Goal: Task Accomplishment & Management: Complete application form

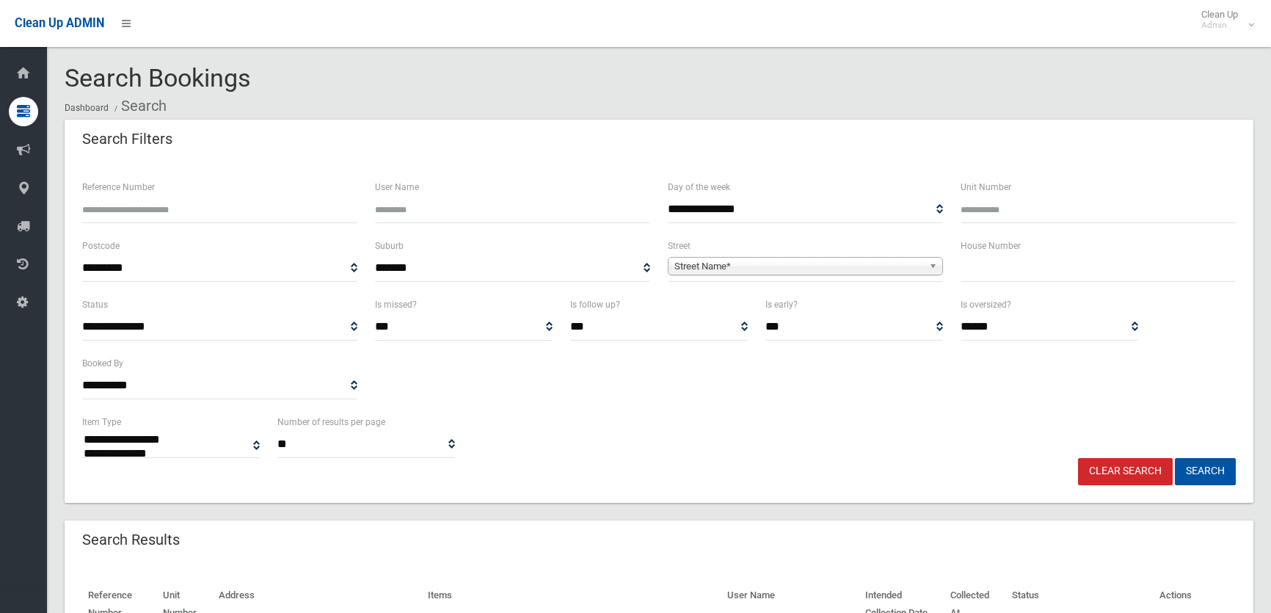
select select
click at [1005, 262] on input "text" at bounding box center [1097, 268] width 275 height 27
type input "***"
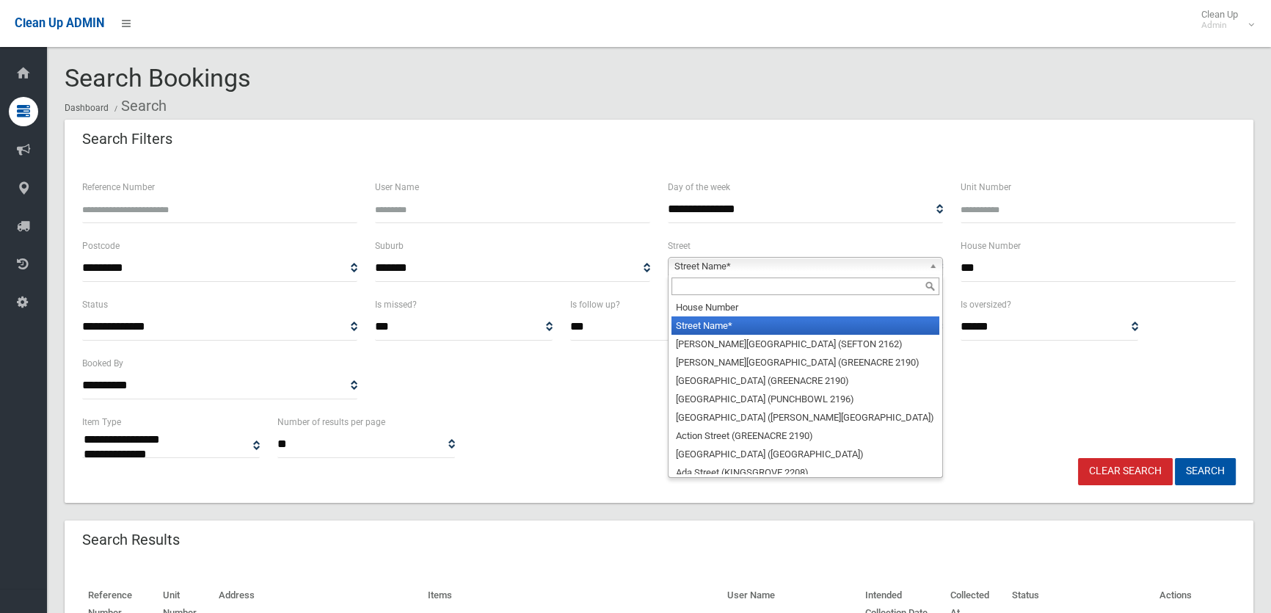
click at [761, 262] on span "Street Name*" at bounding box center [798, 267] width 249 height 18
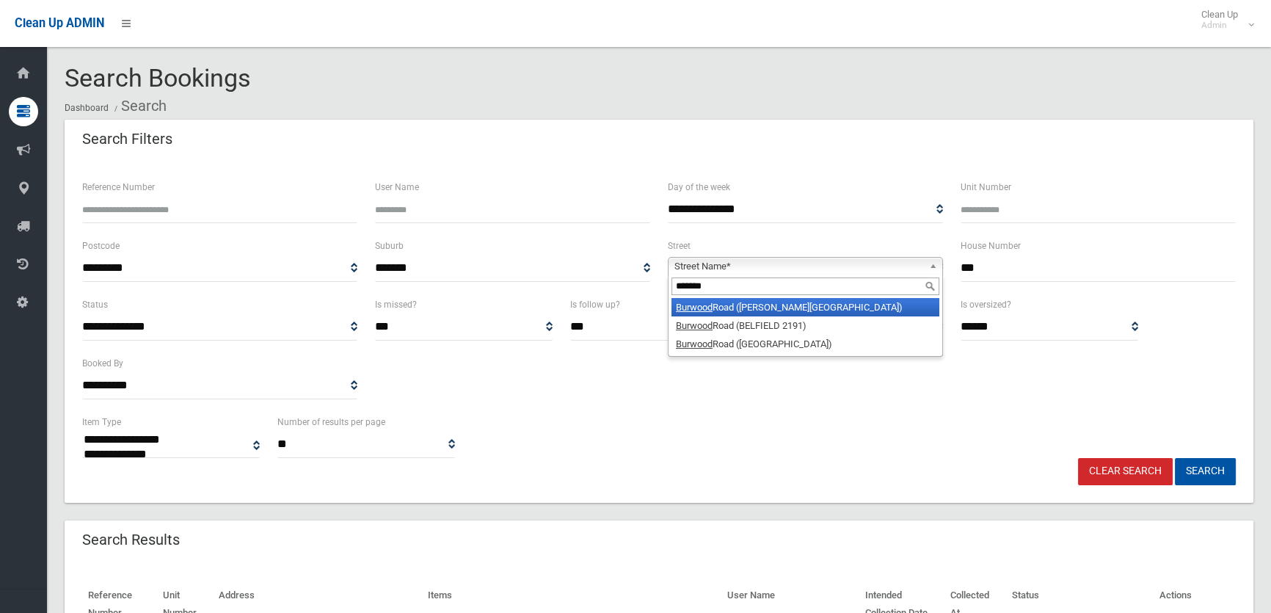
type input "*******"
click at [746, 308] on li "Burwood Road (BELMORE 2192)" at bounding box center [805, 307] width 268 height 18
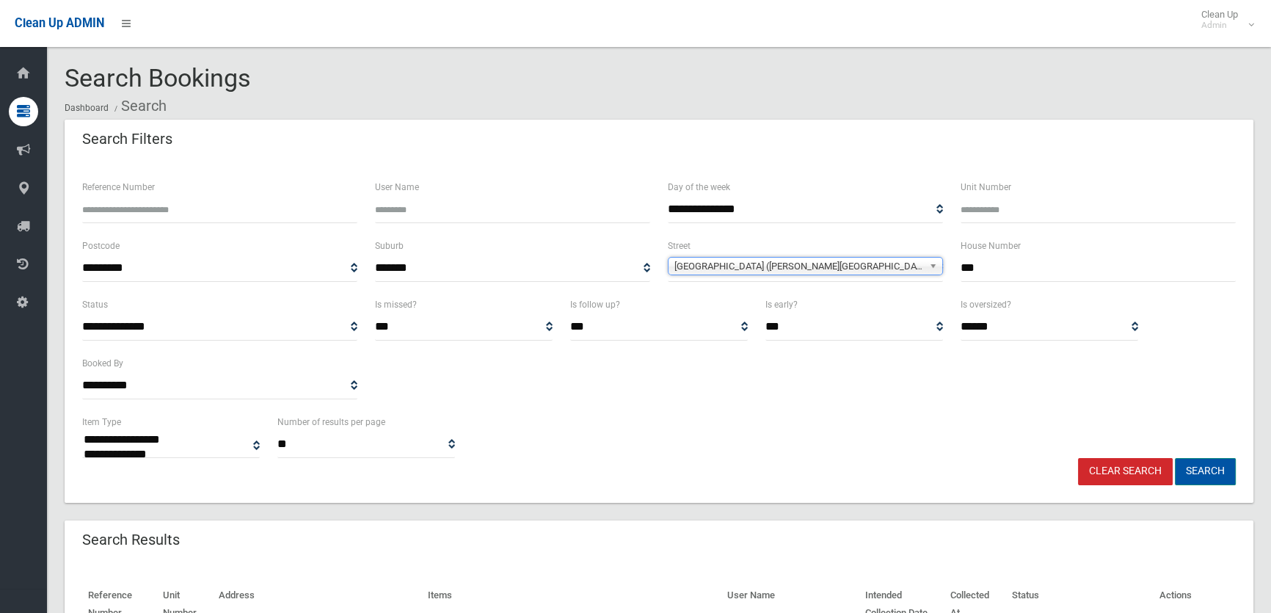
click at [1195, 474] on button "Search" at bounding box center [1205, 471] width 61 height 27
select select
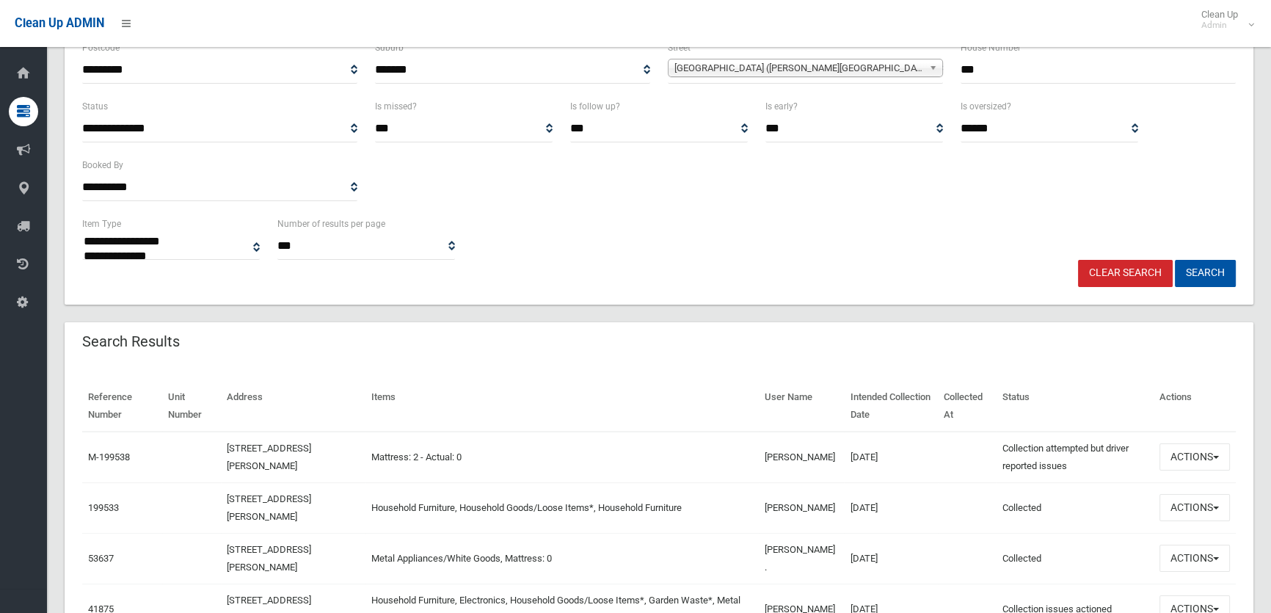
scroll to position [266, 0]
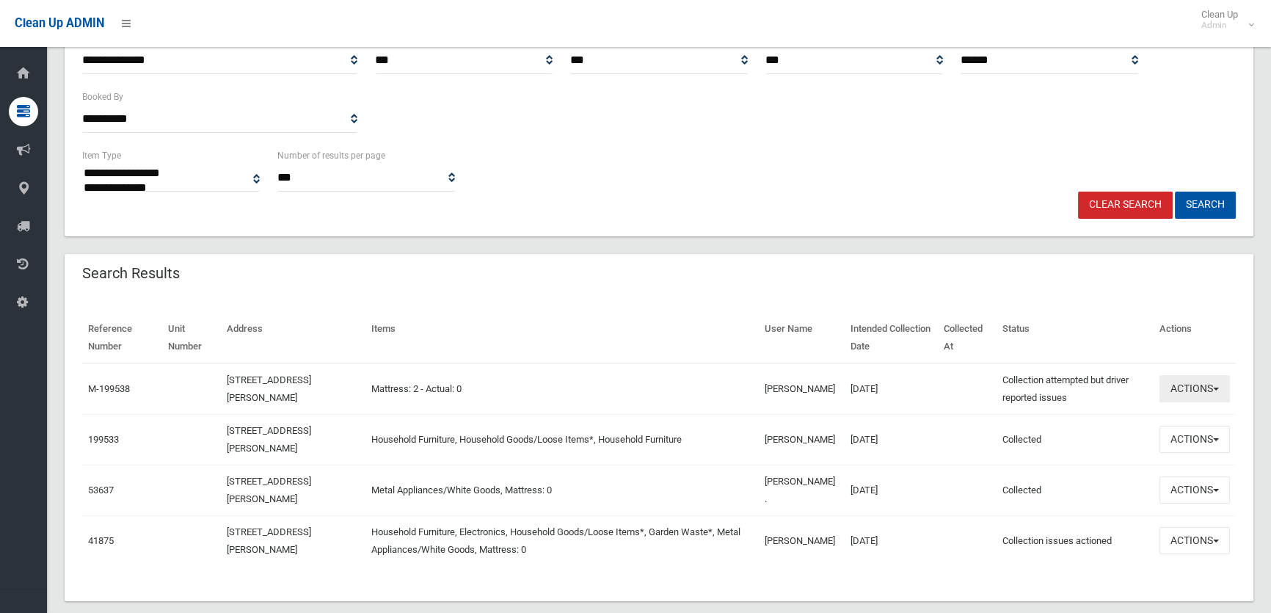
click at [1182, 389] on button "Actions" at bounding box center [1194, 388] width 70 height 27
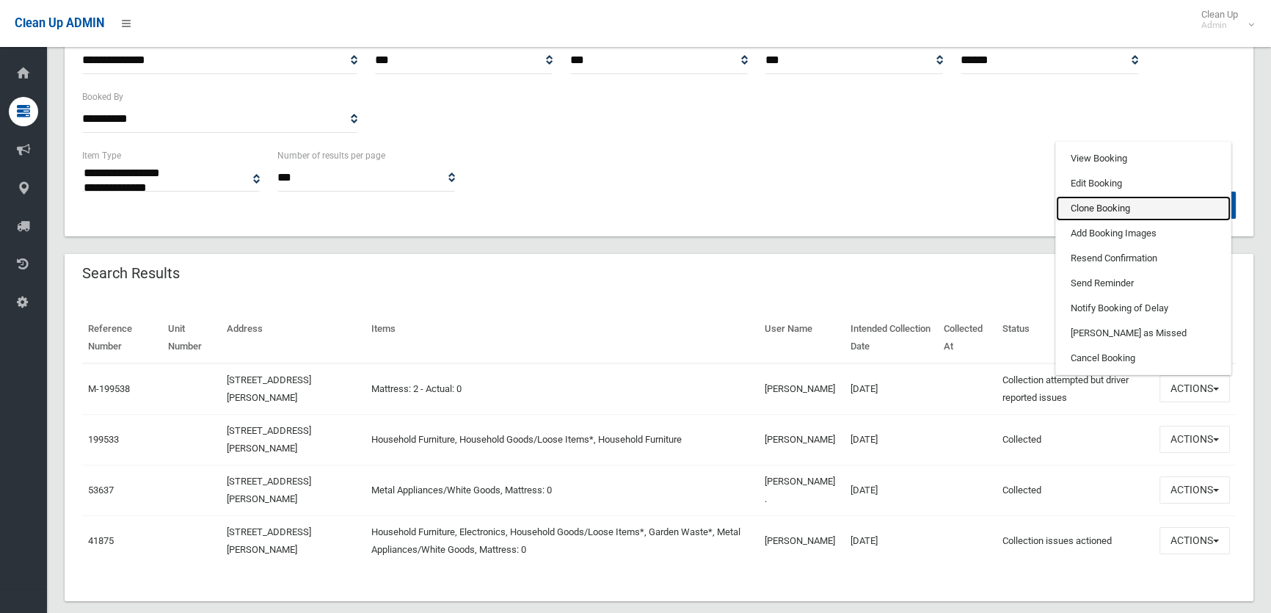
click at [1099, 213] on link "Clone Booking" at bounding box center [1143, 208] width 175 height 25
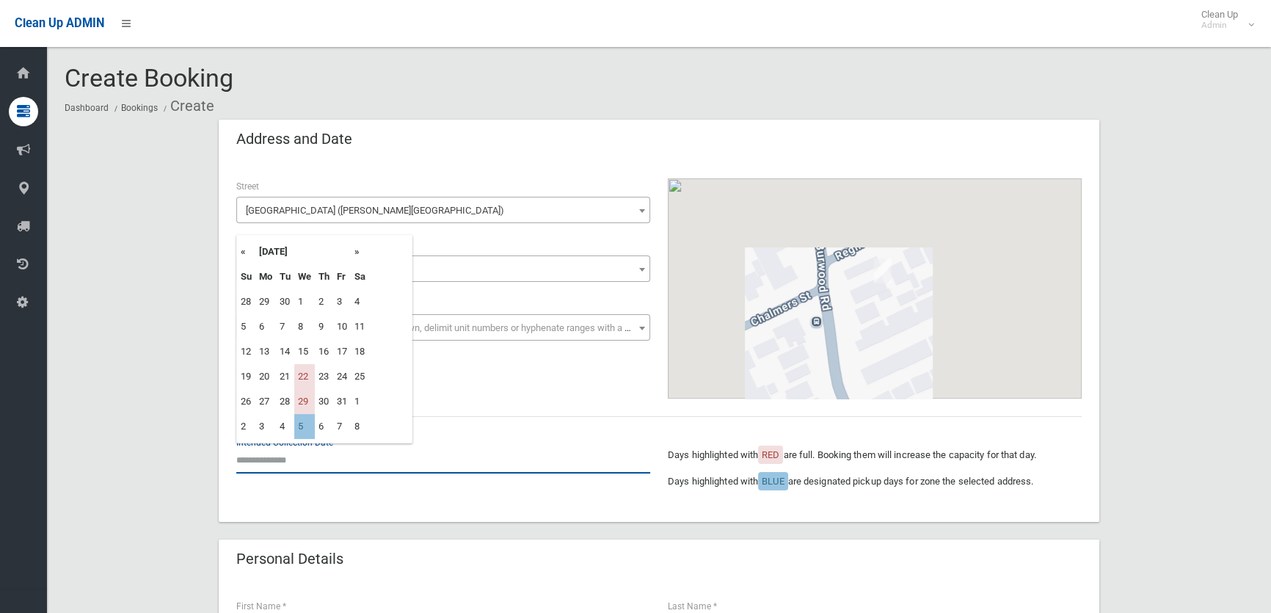
click at [258, 451] on input "text" at bounding box center [443, 459] width 414 height 27
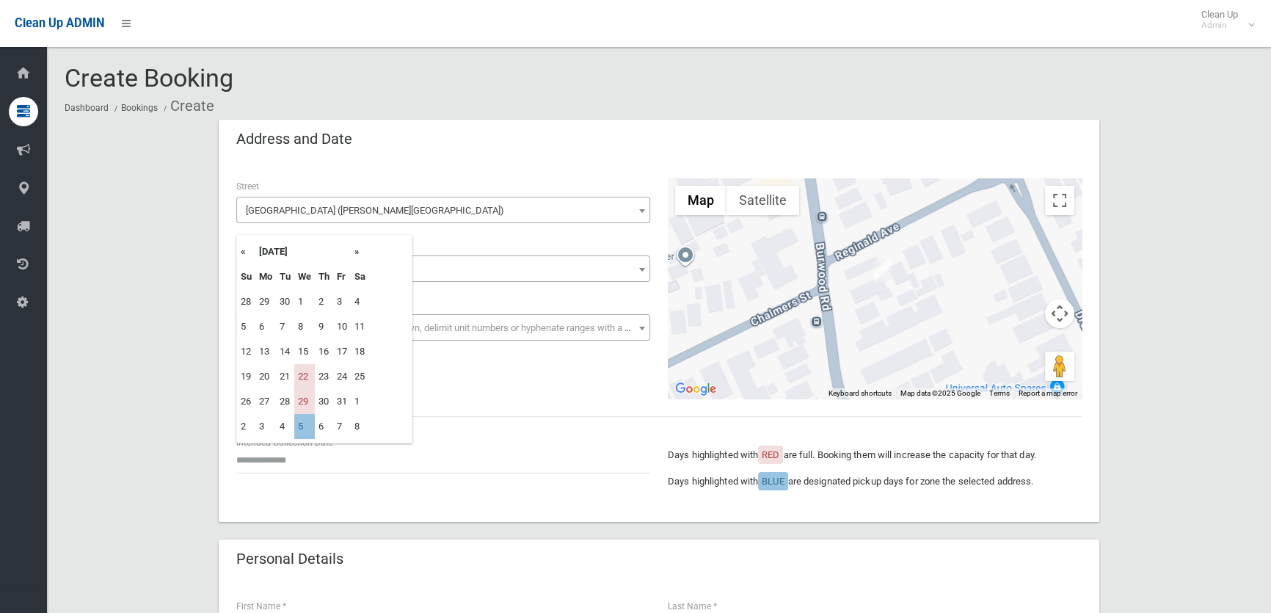
click at [355, 252] on th "»" at bounding box center [360, 251] width 18 height 25
click at [301, 330] on td "5" at bounding box center [304, 326] width 21 height 25
type input "**********"
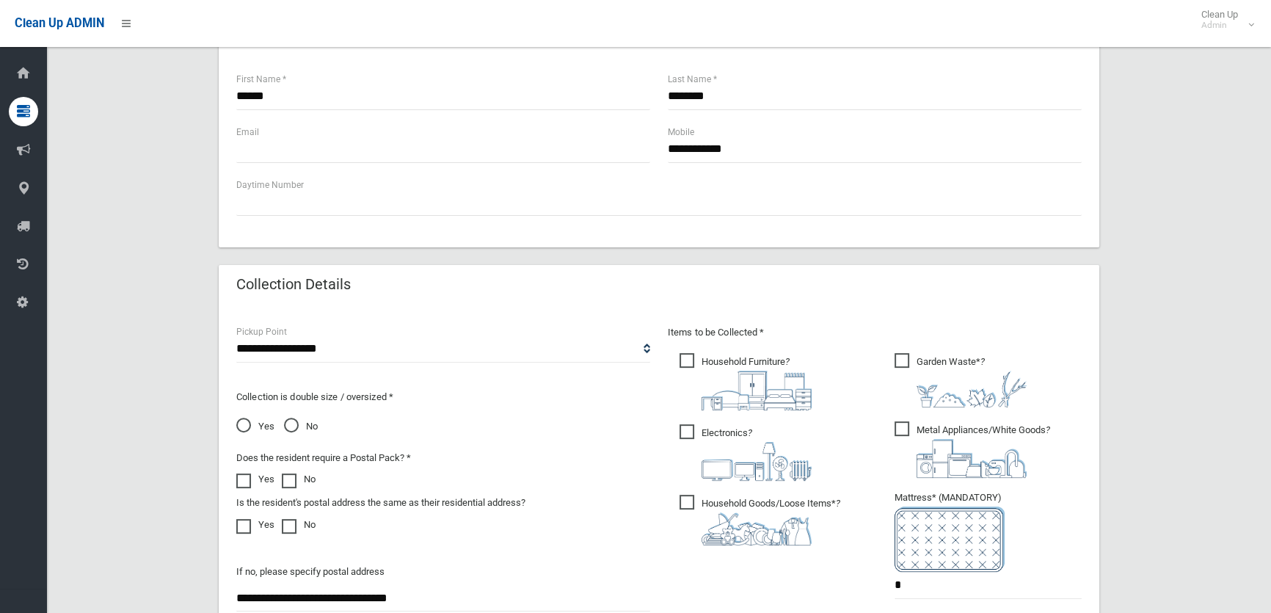
scroll to position [734, 0]
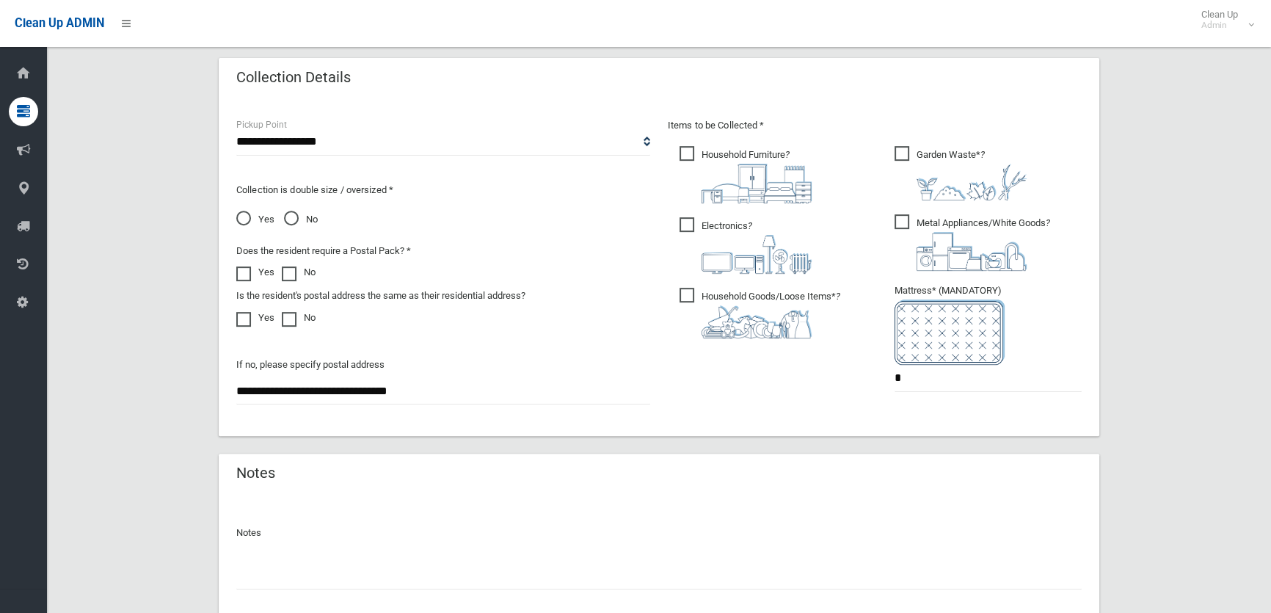
click at [763, 323] on img at bounding box center [756, 321] width 110 height 33
drag, startPoint x: 750, startPoint y: 223, endPoint x: 746, endPoint y: 189, distance: 34.7
click at [749, 222] on span "Electronics ?" at bounding box center [745, 245] width 132 height 56
drag, startPoint x: 751, startPoint y: 156, endPoint x: 760, endPoint y: 160, distance: 10.5
click at [751, 156] on span "Household Furniture ?" at bounding box center [745, 174] width 132 height 57
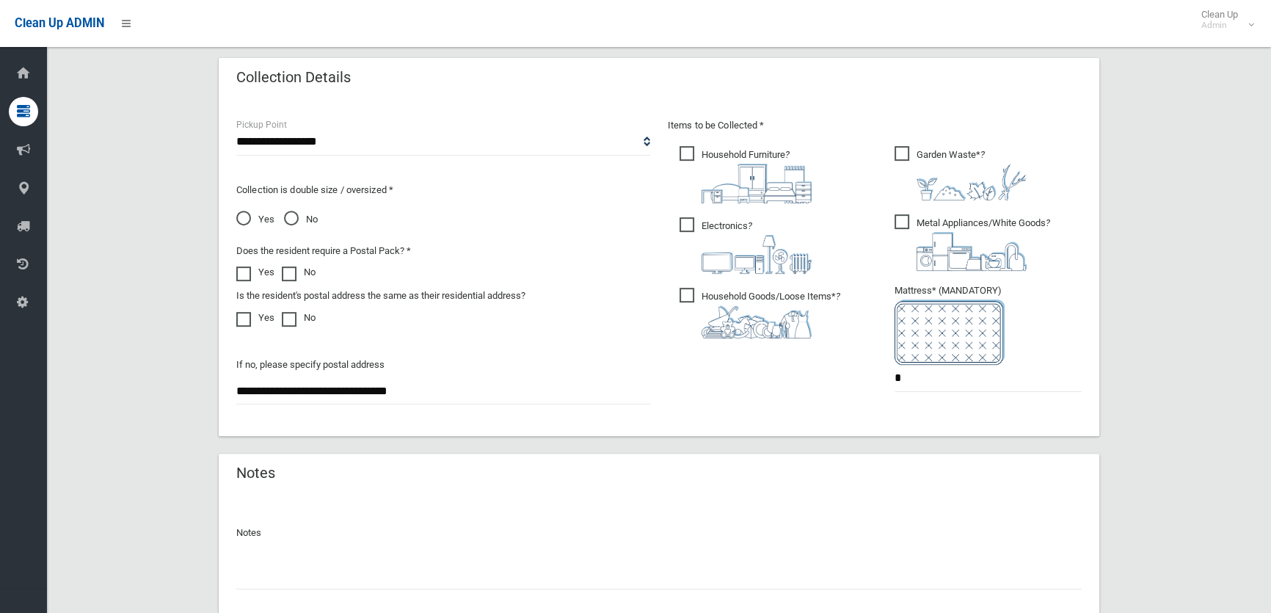
click at [983, 219] on span "Metal Appliances/White Goods ?" at bounding box center [972, 242] width 156 height 56
drag, startPoint x: 949, startPoint y: 373, endPoint x: 847, endPoint y: 403, distance: 106.1
click at [847, 403] on div "Items to be Collected * Household Furniture ? *" at bounding box center [874, 264] width 431 height 295
type input "*"
click at [897, 158] on span "Garden Waste* ?" at bounding box center [960, 173] width 132 height 54
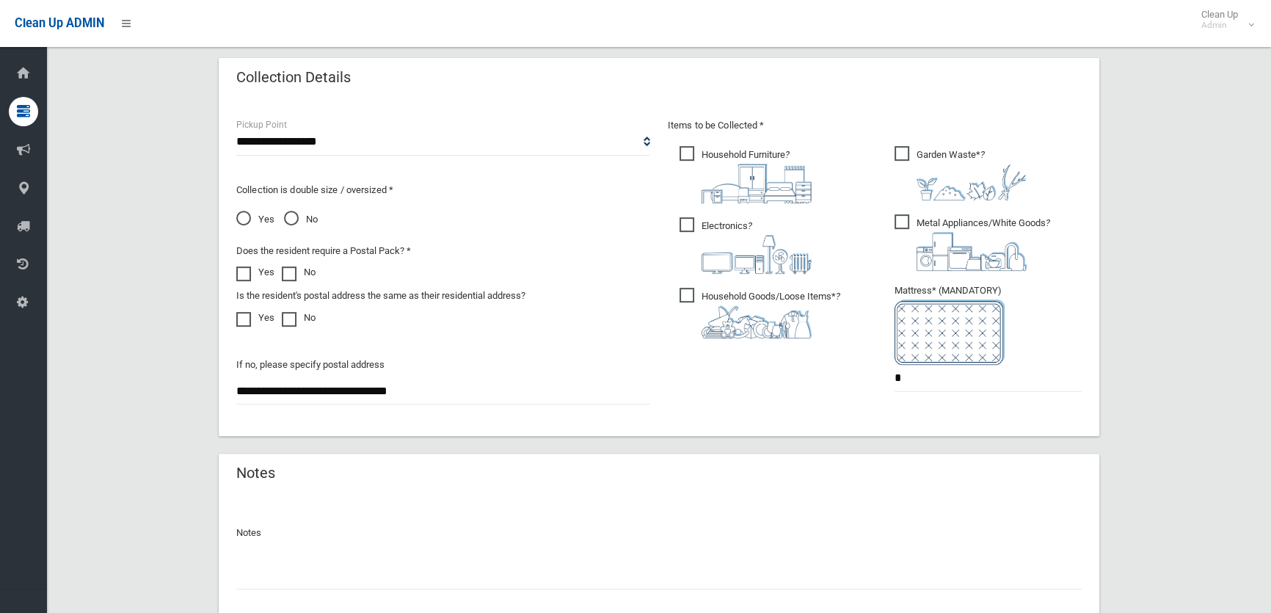
click at [908, 147] on span "Garden Waste* ?" at bounding box center [960, 173] width 132 height 54
click at [462, 550] on div at bounding box center [658, 569] width 845 height 39
click at [445, 571] on input "text" at bounding box center [658, 575] width 845 height 27
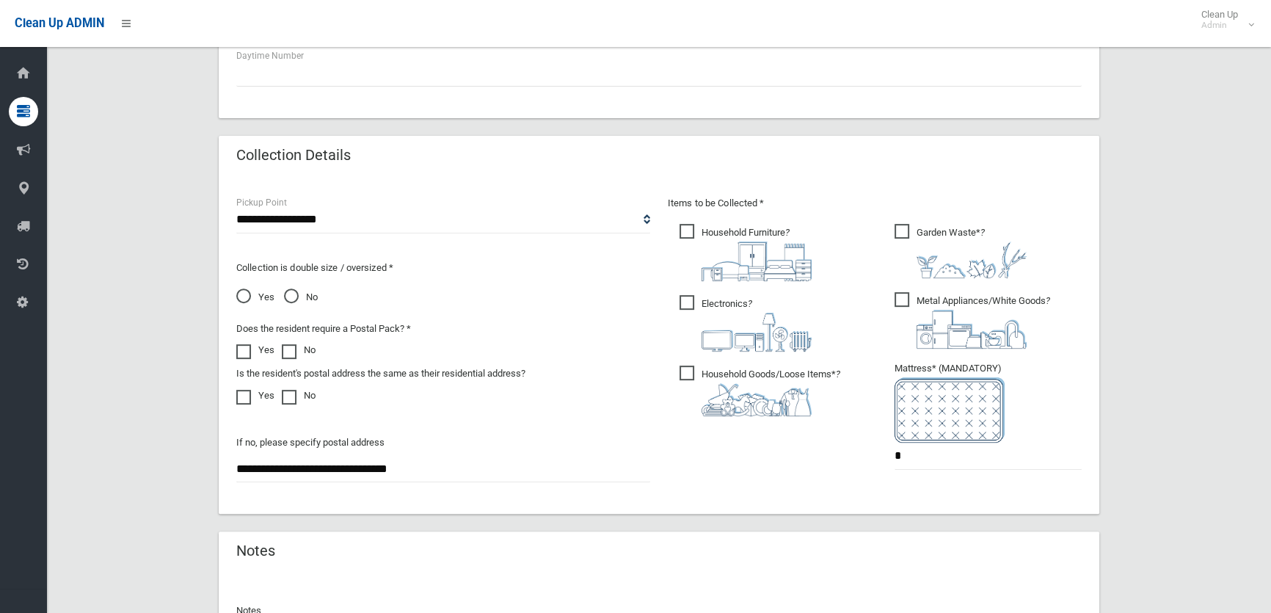
scroll to position [400, 0]
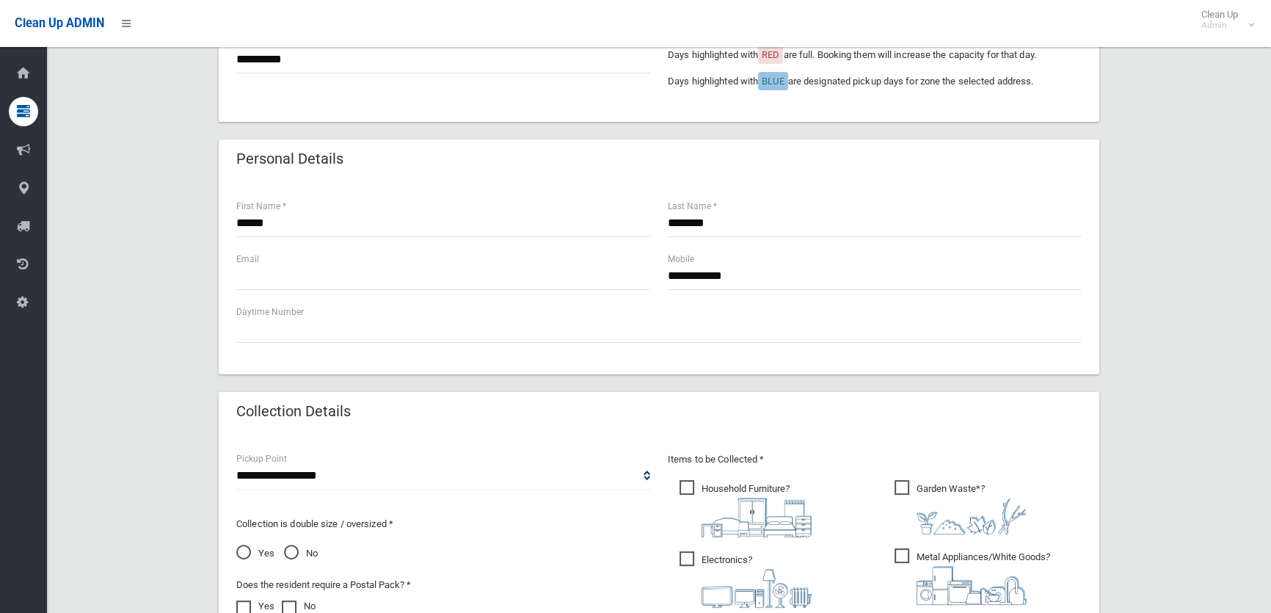
click at [258, 550] on span "Yes" at bounding box center [255, 553] width 38 height 18
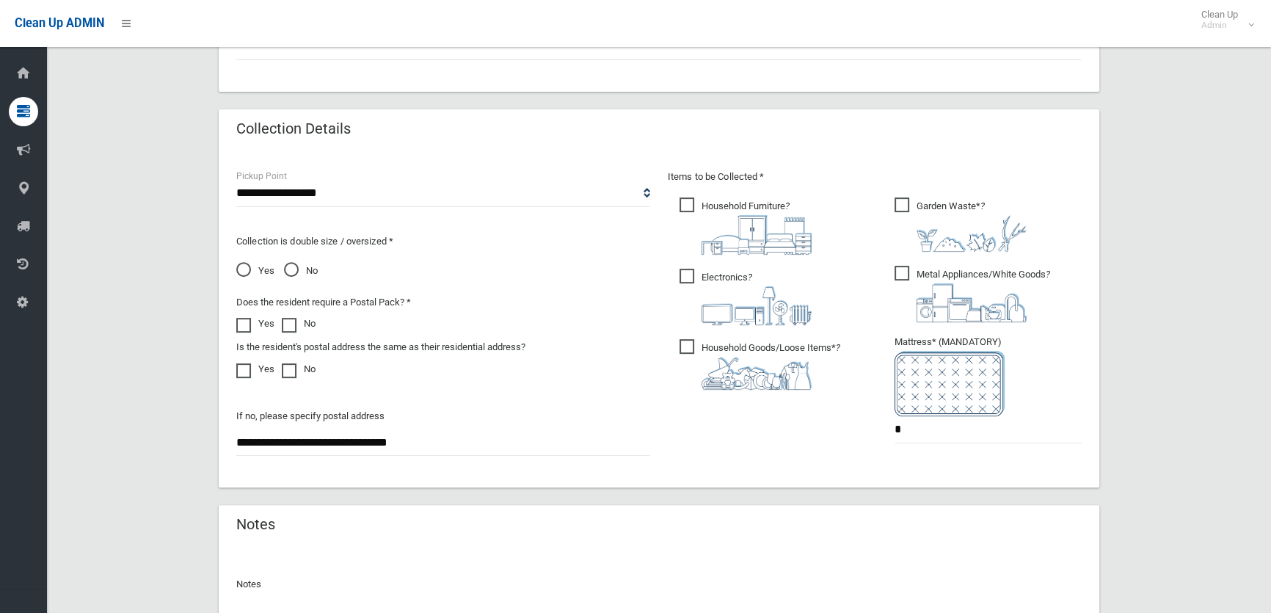
scroll to position [705, 0]
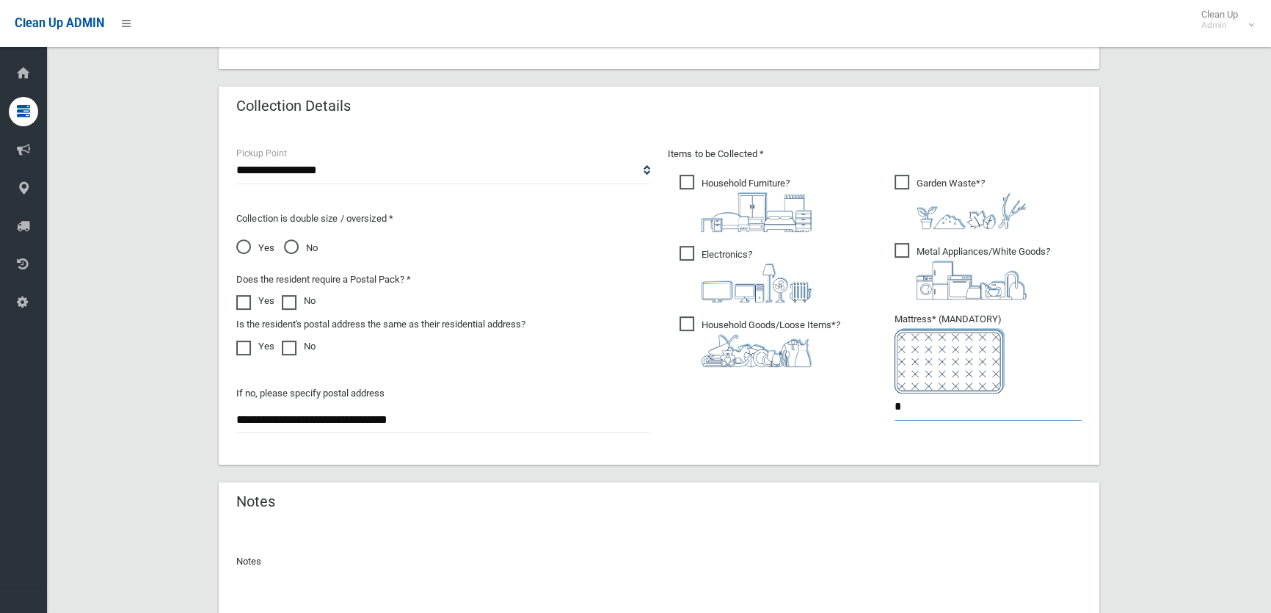
click at [946, 416] on input "*" at bounding box center [987, 406] width 187 height 27
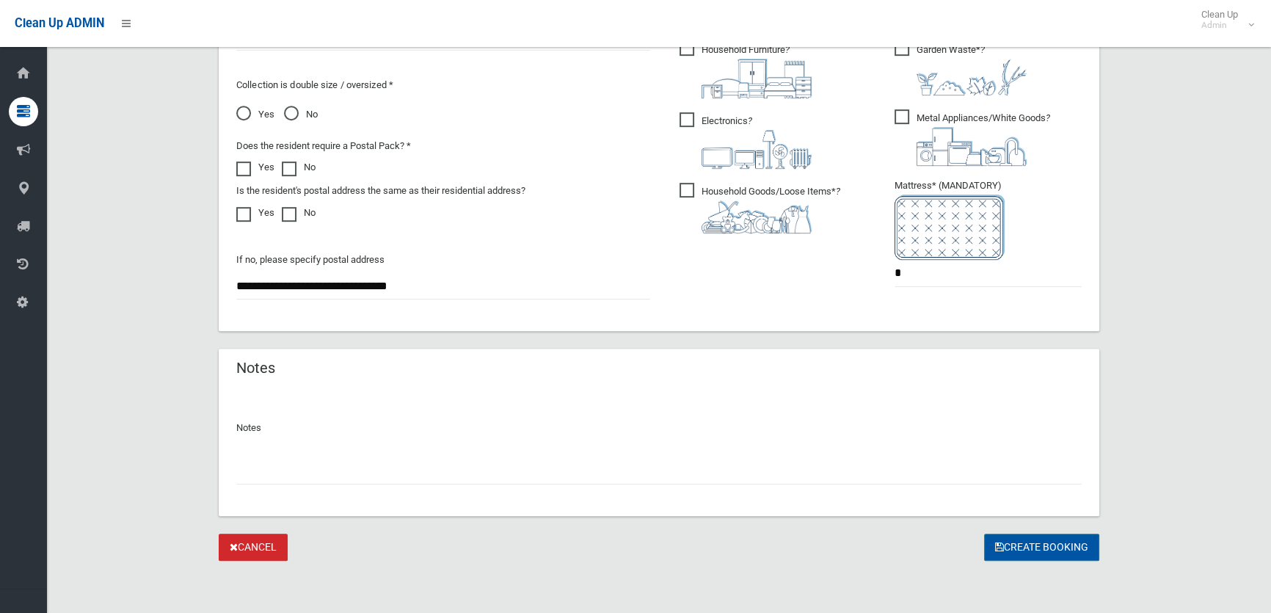
click at [1044, 544] on button "Create Booking" at bounding box center [1041, 546] width 115 height 27
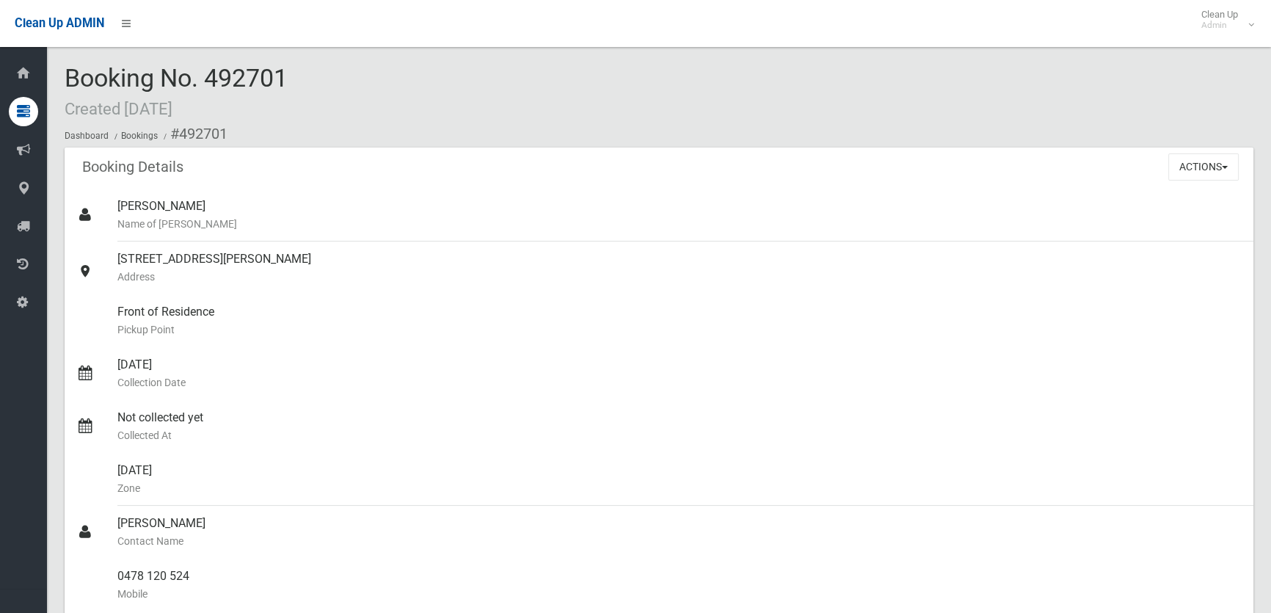
drag, startPoint x: 208, startPoint y: 70, endPoint x: 338, endPoint y: 62, distance: 130.9
click at [329, 77] on div "Booking No. 492701 Created 13/10/2025 Dashboard Bookings #492701" at bounding box center [659, 106] width 1189 height 83
click at [635, 139] on ol "Dashboard Bookings #492701" at bounding box center [659, 133] width 1189 height 27
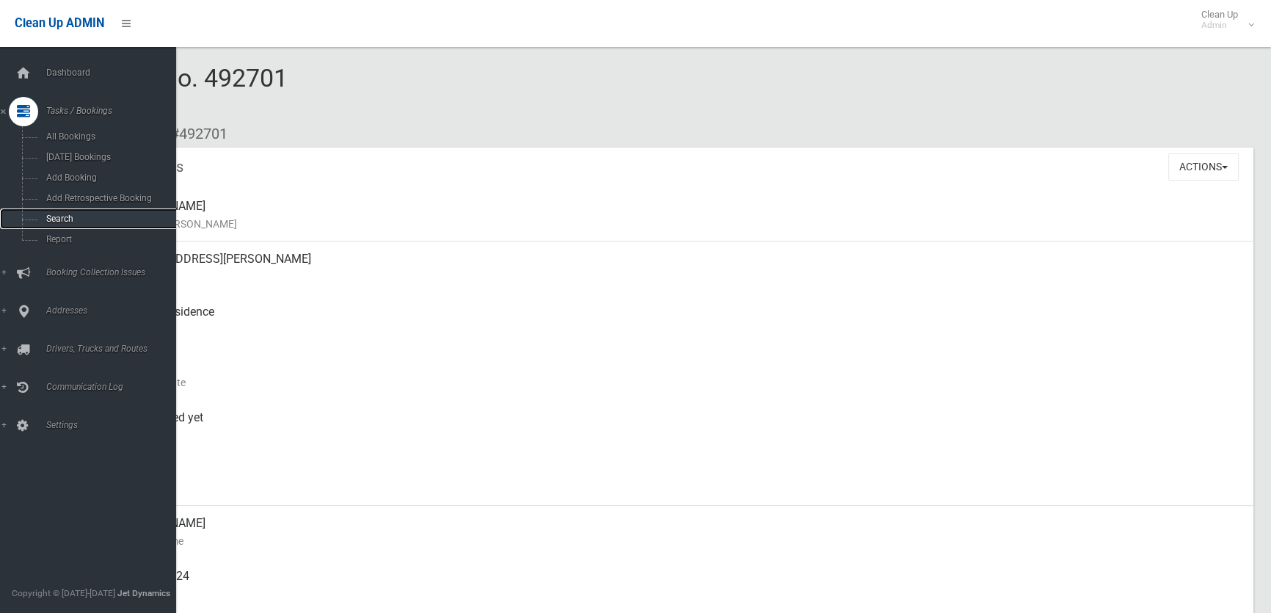
click at [45, 219] on span "Search" at bounding box center [108, 219] width 132 height 10
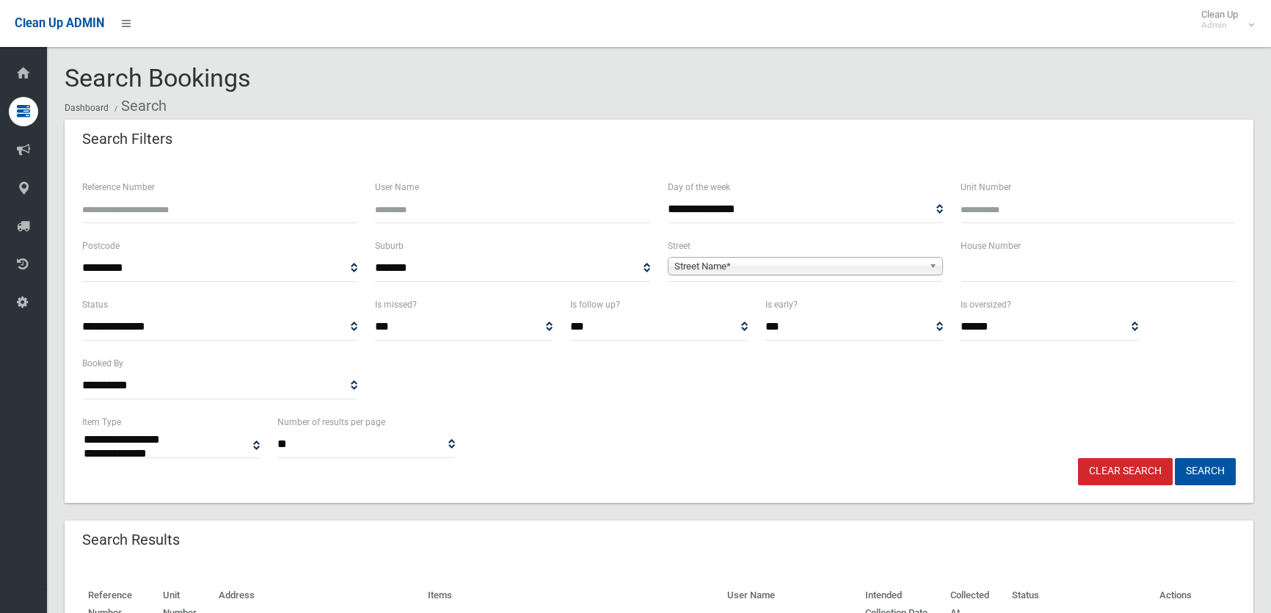
select select
click at [1021, 269] on input "text" at bounding box center [1097, 268] width 275 height 27
type input "**"
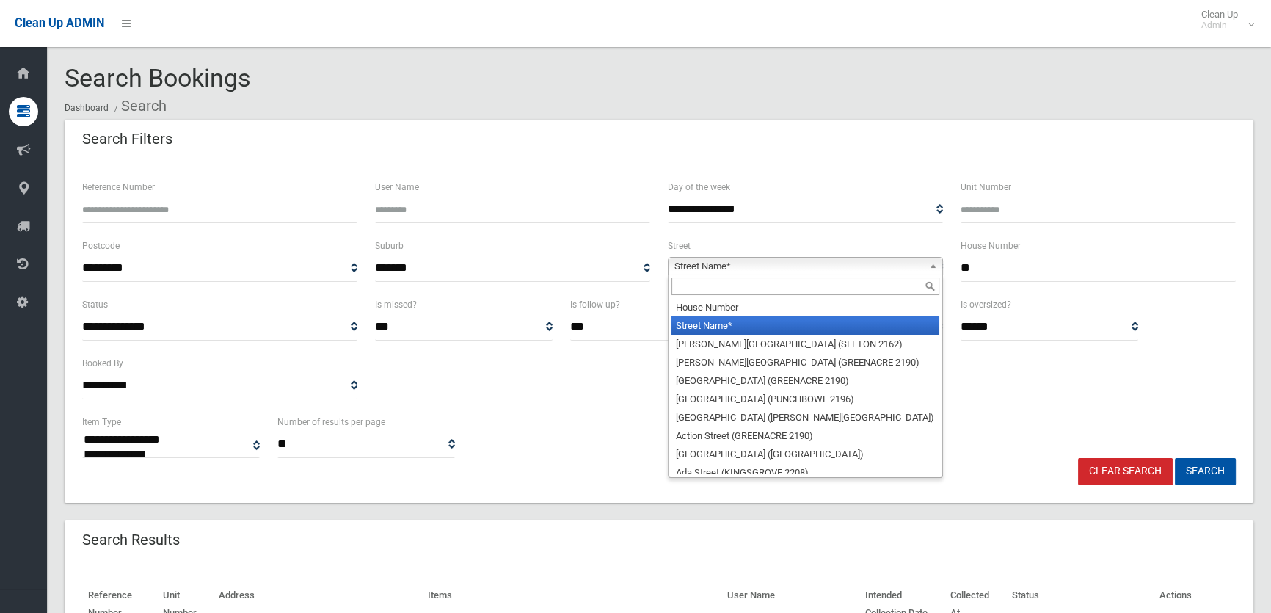
click at [915, 271] on span "Street Name*" at bounding box center [798, 267] width 249 height 18
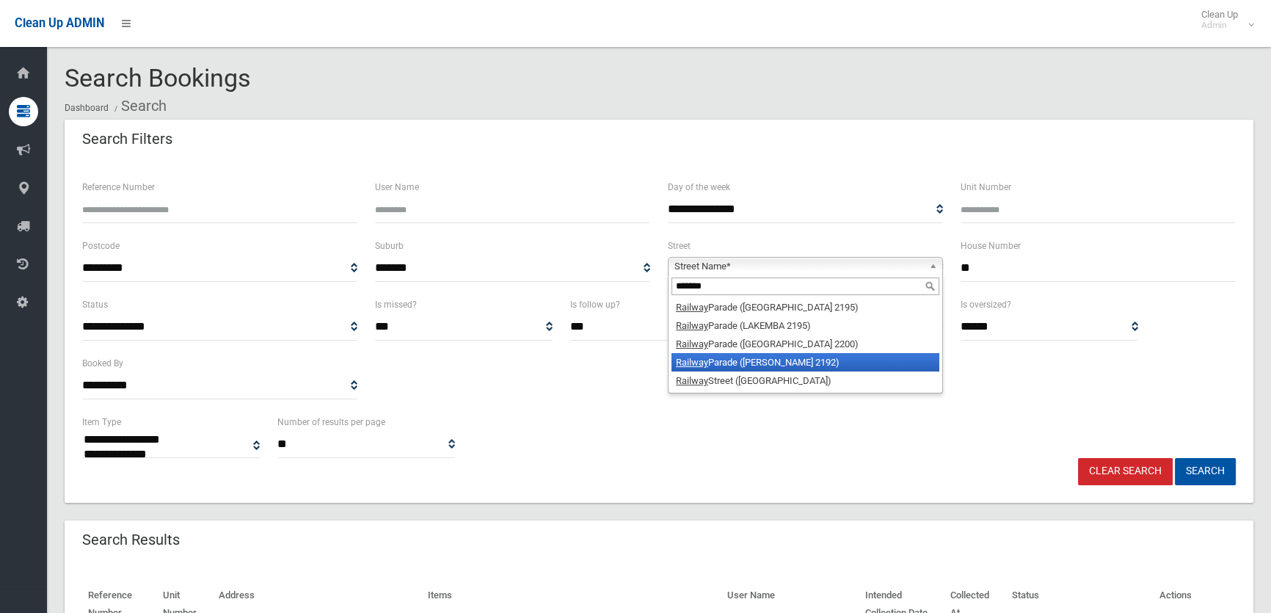
type input "*******"
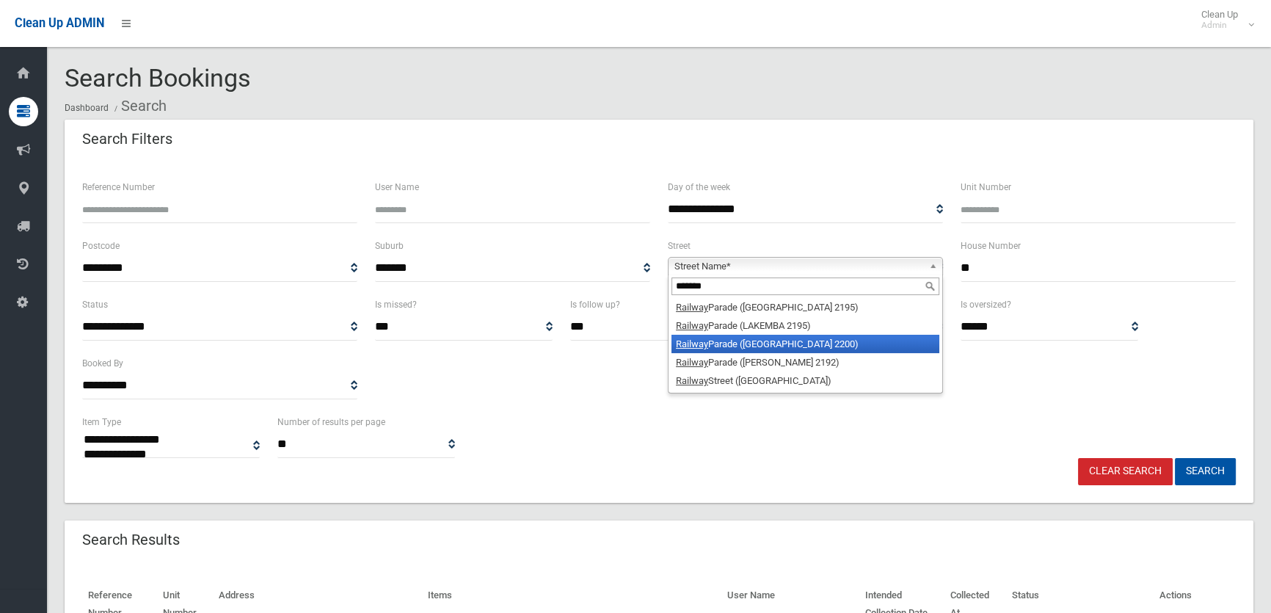
click at [800, 349] on li "Railway Parade (CONDELL PARK 2200)" at bounding box center [805, 344] width 268 height 18
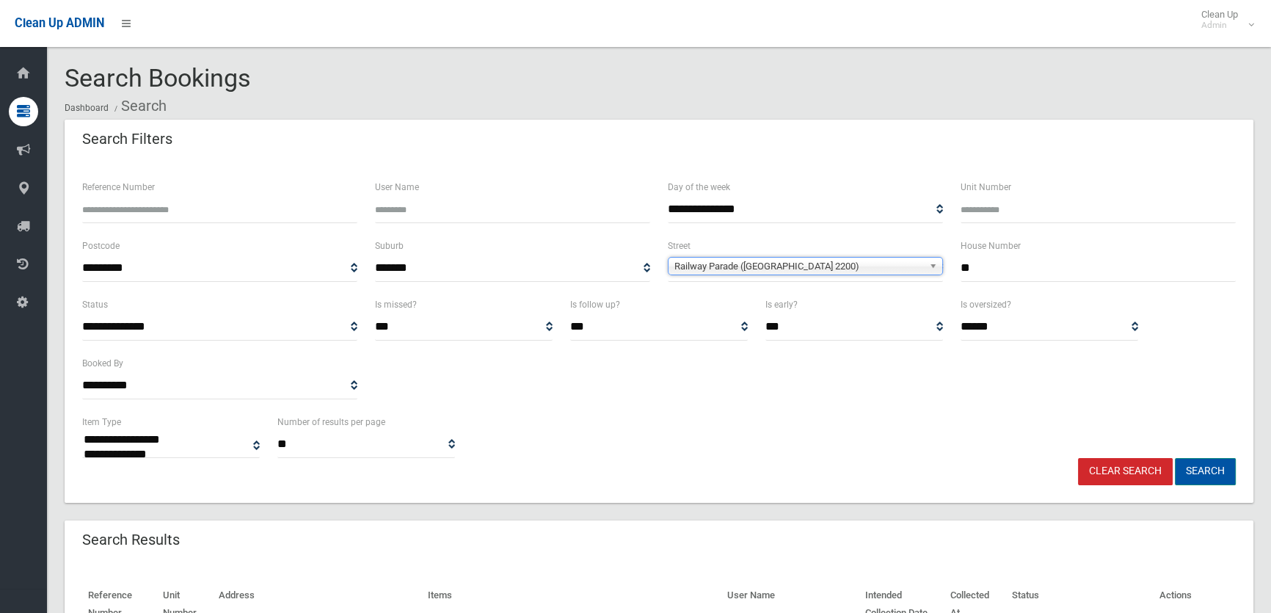
click at [1195, 463] on button "Search" at bounding box center [1205, 471] width 61 height 27
select select
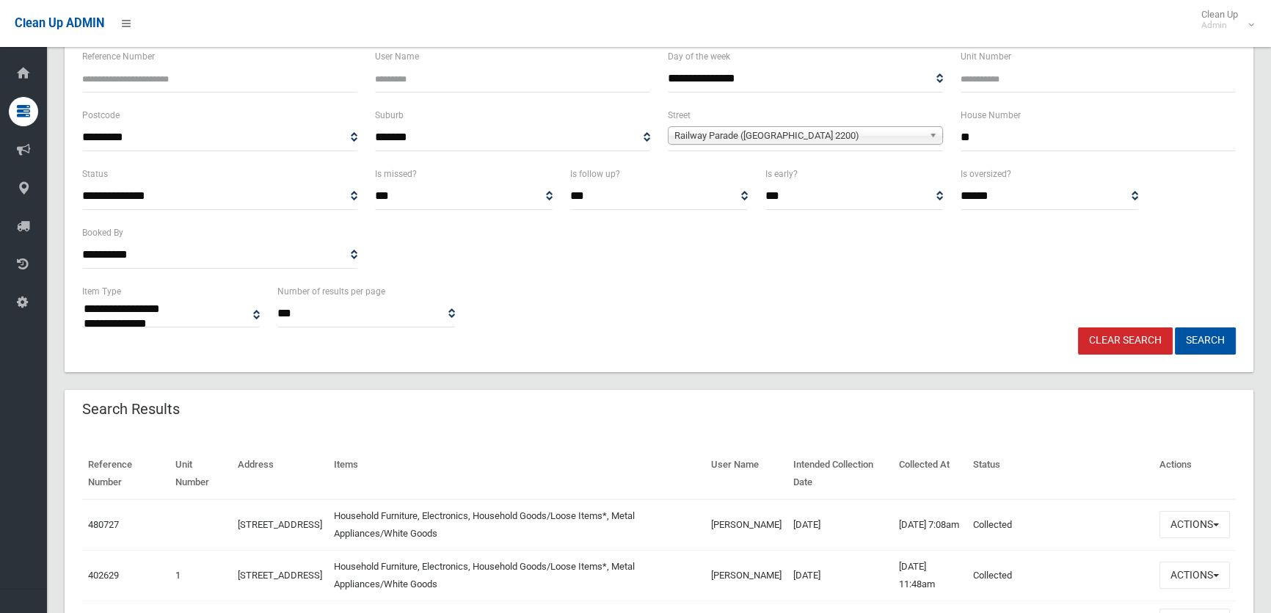
scroll to position [533, 0]
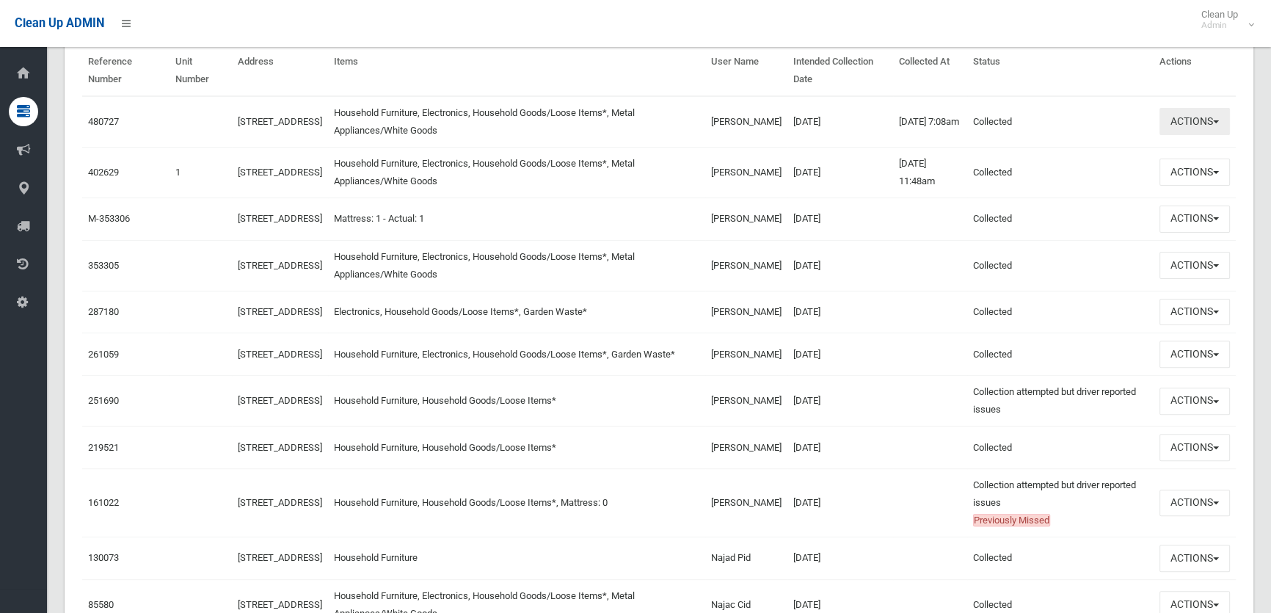
click at [1178, 108] on button "Actions" at bounding box center [1194, 121] width 70 height 27
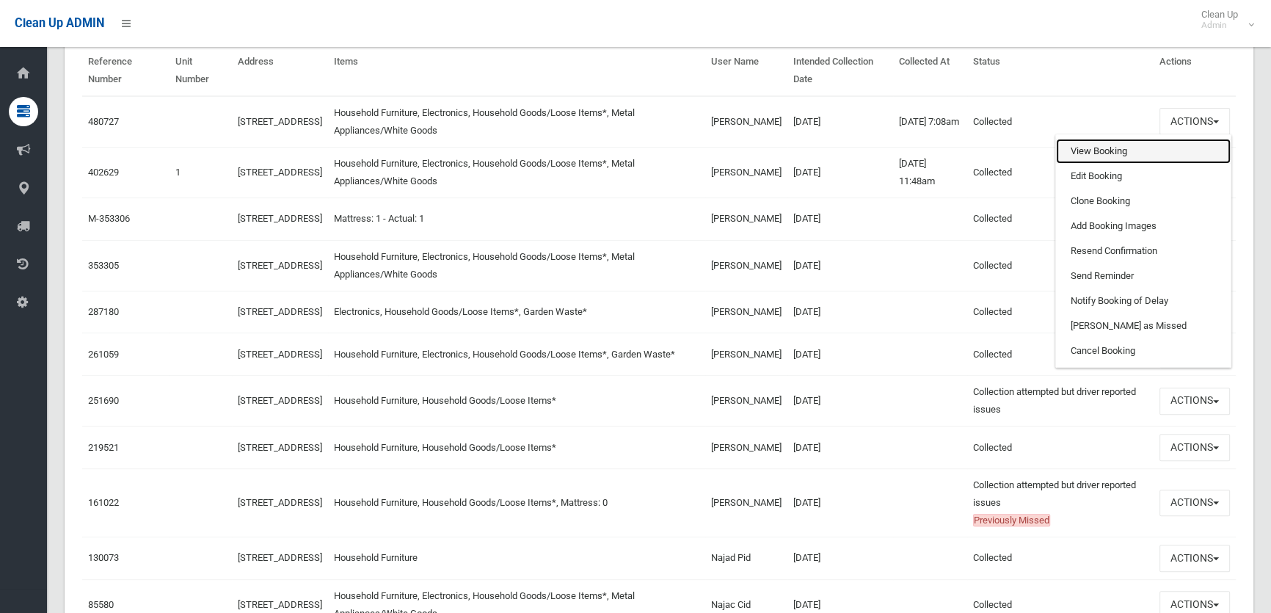
click at [1164, 146] on link "View Booking" at bounding box center [1143, 151] width 175 height 25
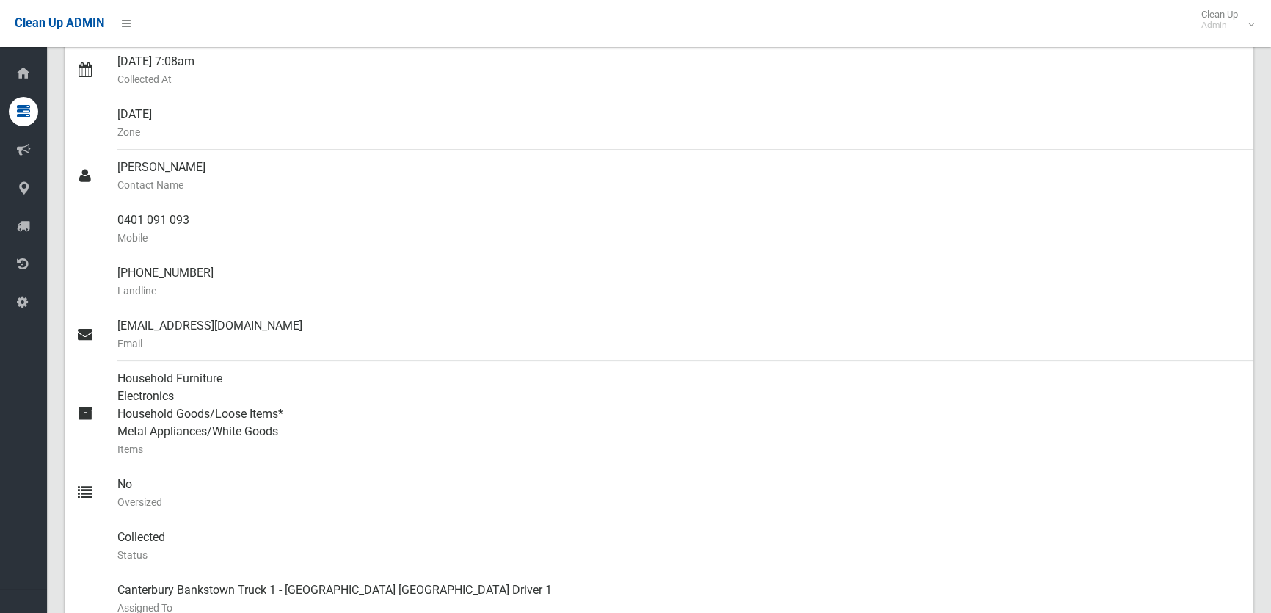
scroll to position [333, 0]
